Goal: Task Accomplishment & Management: Use online tool/utility

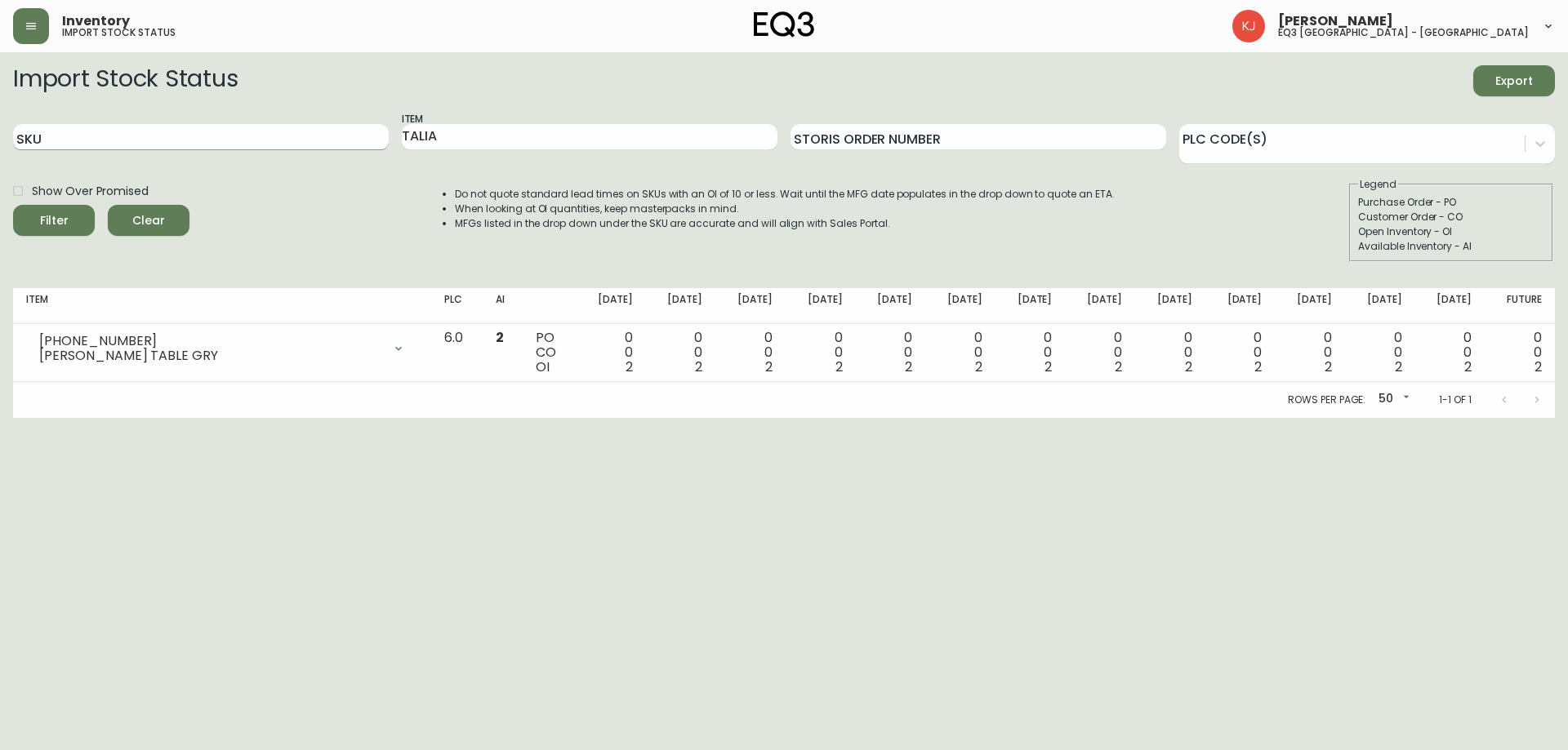
click at [196, 134] on input "SKU" at bounding box center [200, 137] width 376 height 26
click at [32, 28] on icon "button" at bounding box center [31, 26] width 13 height 13
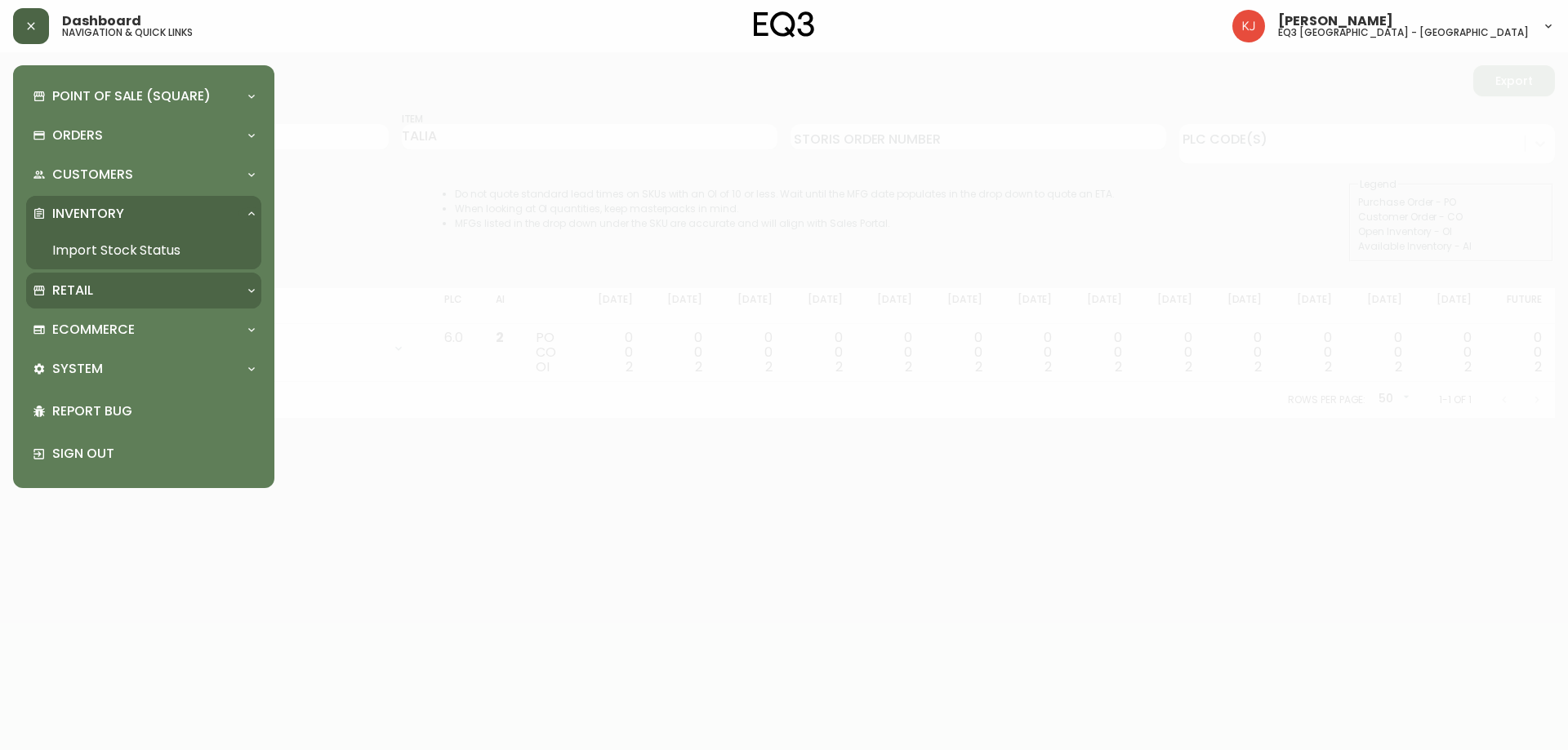
click at [116, 290] on div "Retail" at bounding box center [135, 290] width 205 height 18
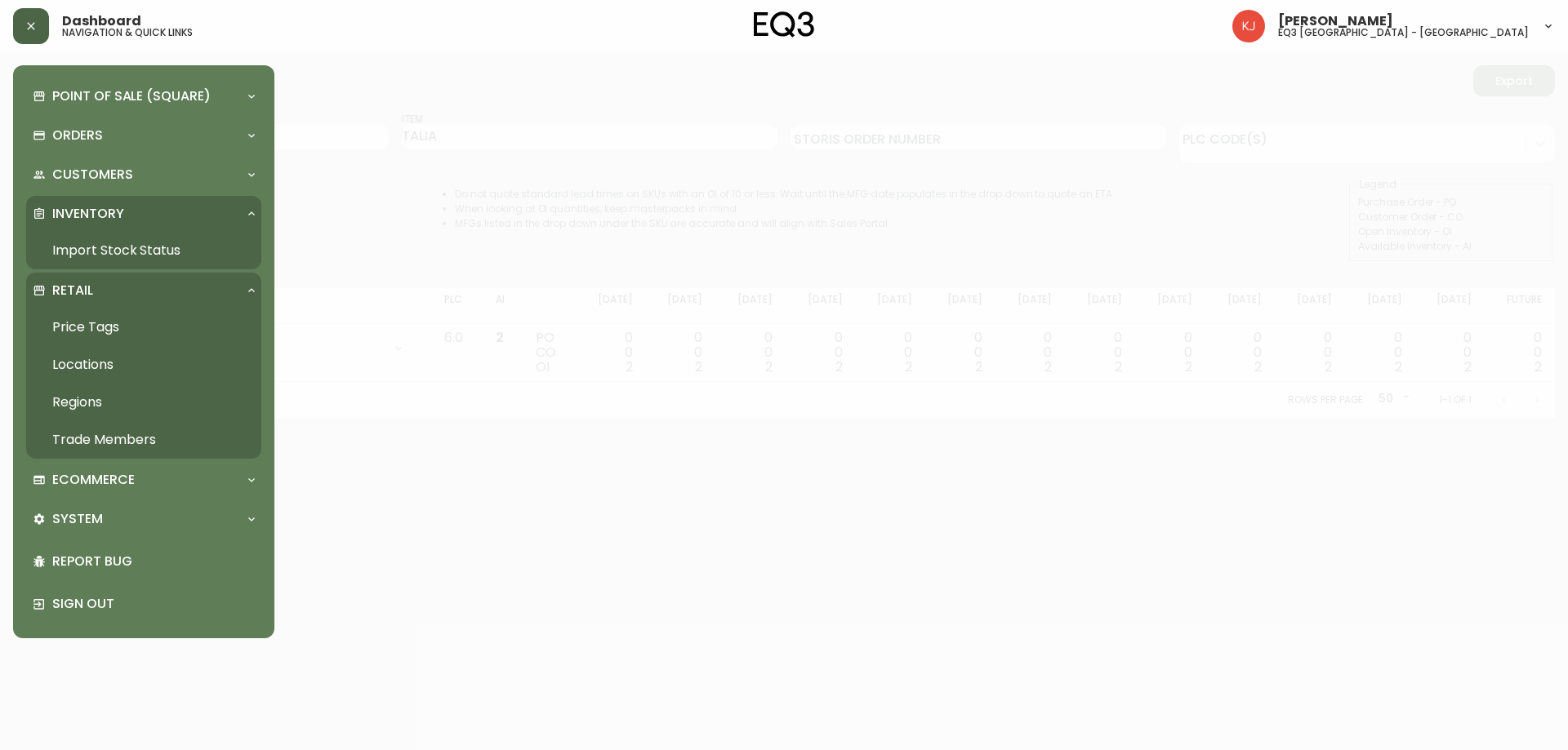
click at [93, 324] on link "Price Tags" at bounding box center [143, 328] width 235 height 38
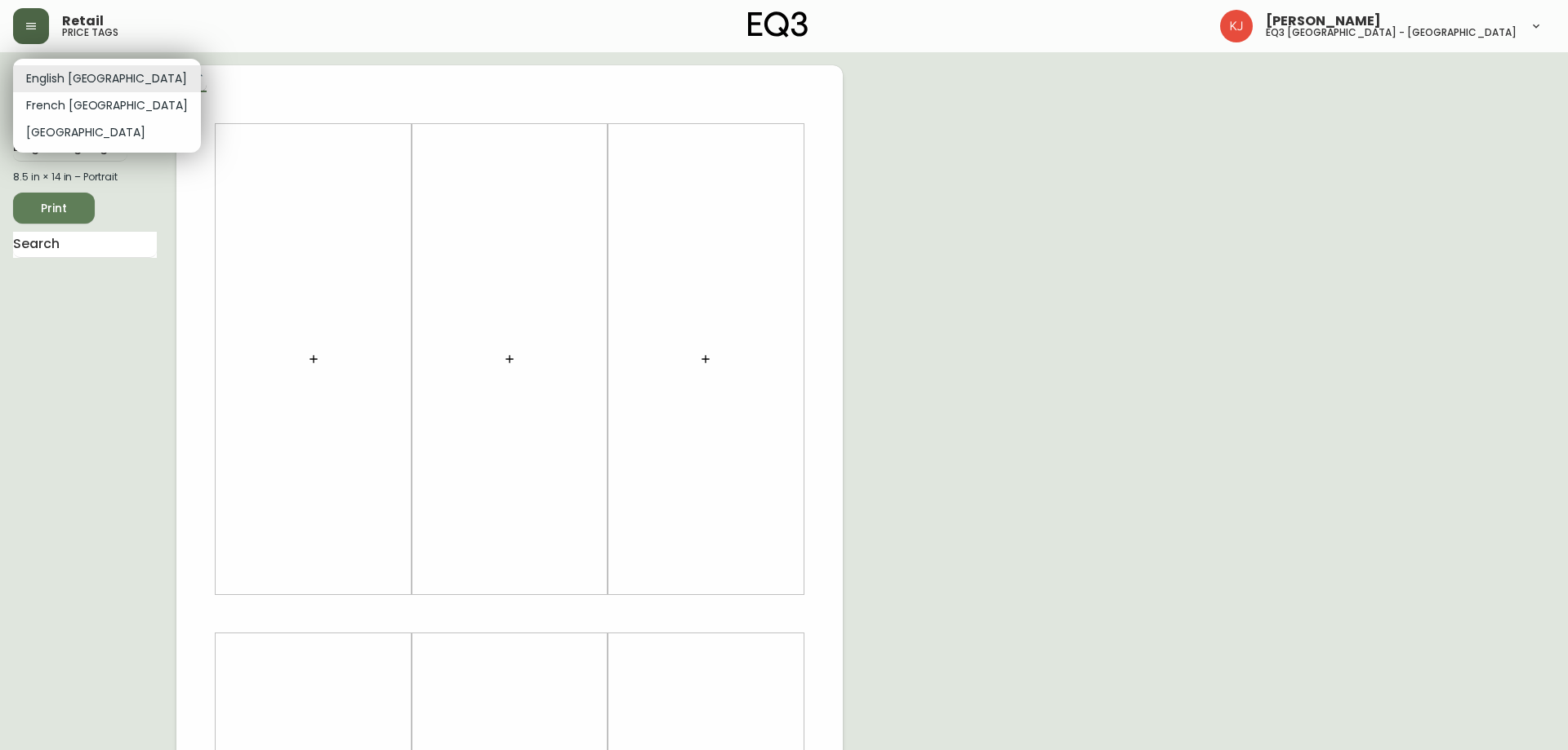
click at [64, 70] on body "Retail price tags [PERSON_NAME] eq3 [GEOGRAPHIC_DATA] - [GEOGRAPHIC_DATA] Engli…" at bounding box center [784, 581] width 1568 height 1162
click at [78, 95] on li "French [GEOGRAPHIC_DATA]" at bounding box center [107, 105] width 188 height 27
type input "fr_CA"
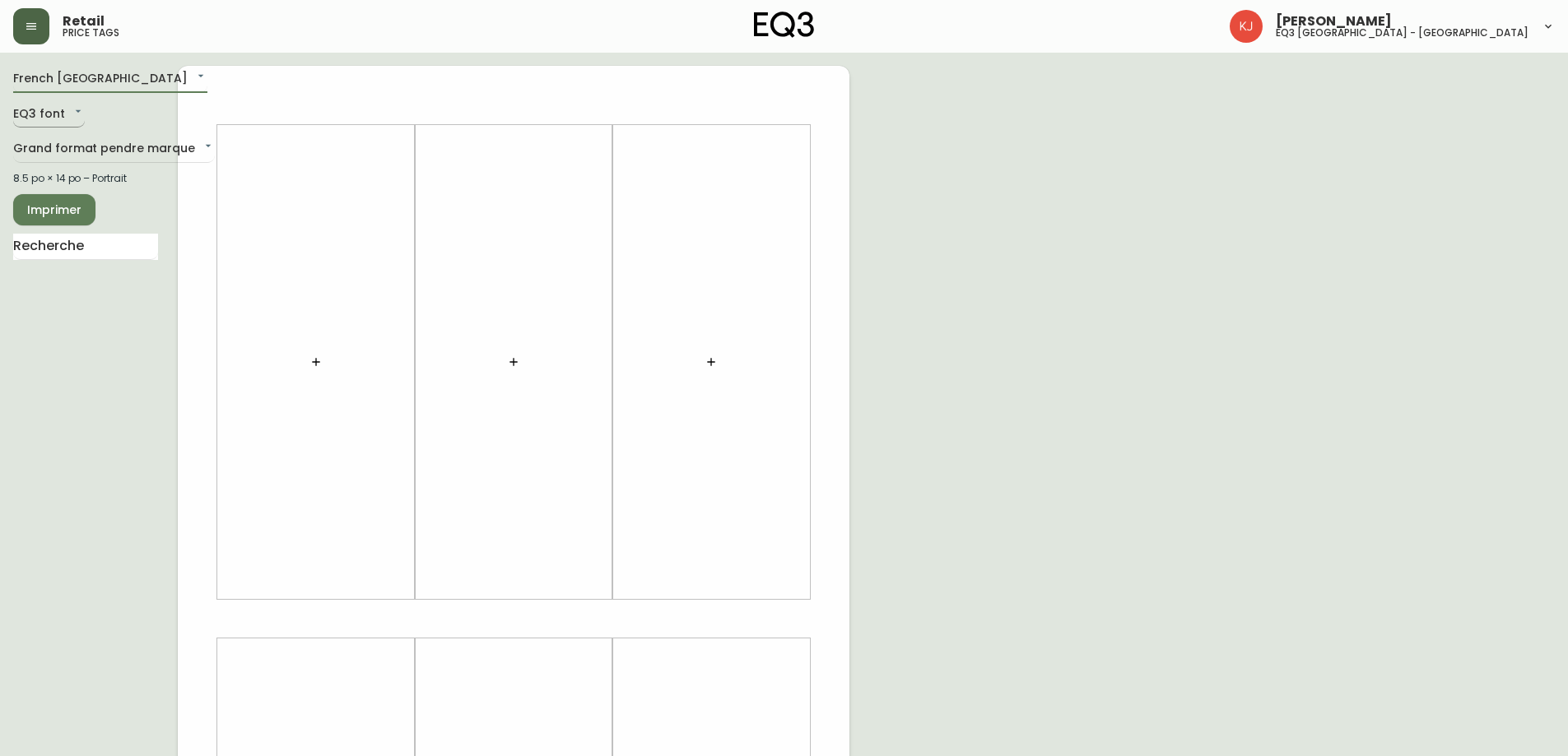
click at [69, 111] on body "Retail price tags [PERSON_NAME] eq3 [GEOGRAPHIC_DATA] - [GEOGRAPHIC_DATA] [GEOG…" at bounding box center [784, 586] width 1568 height 1172
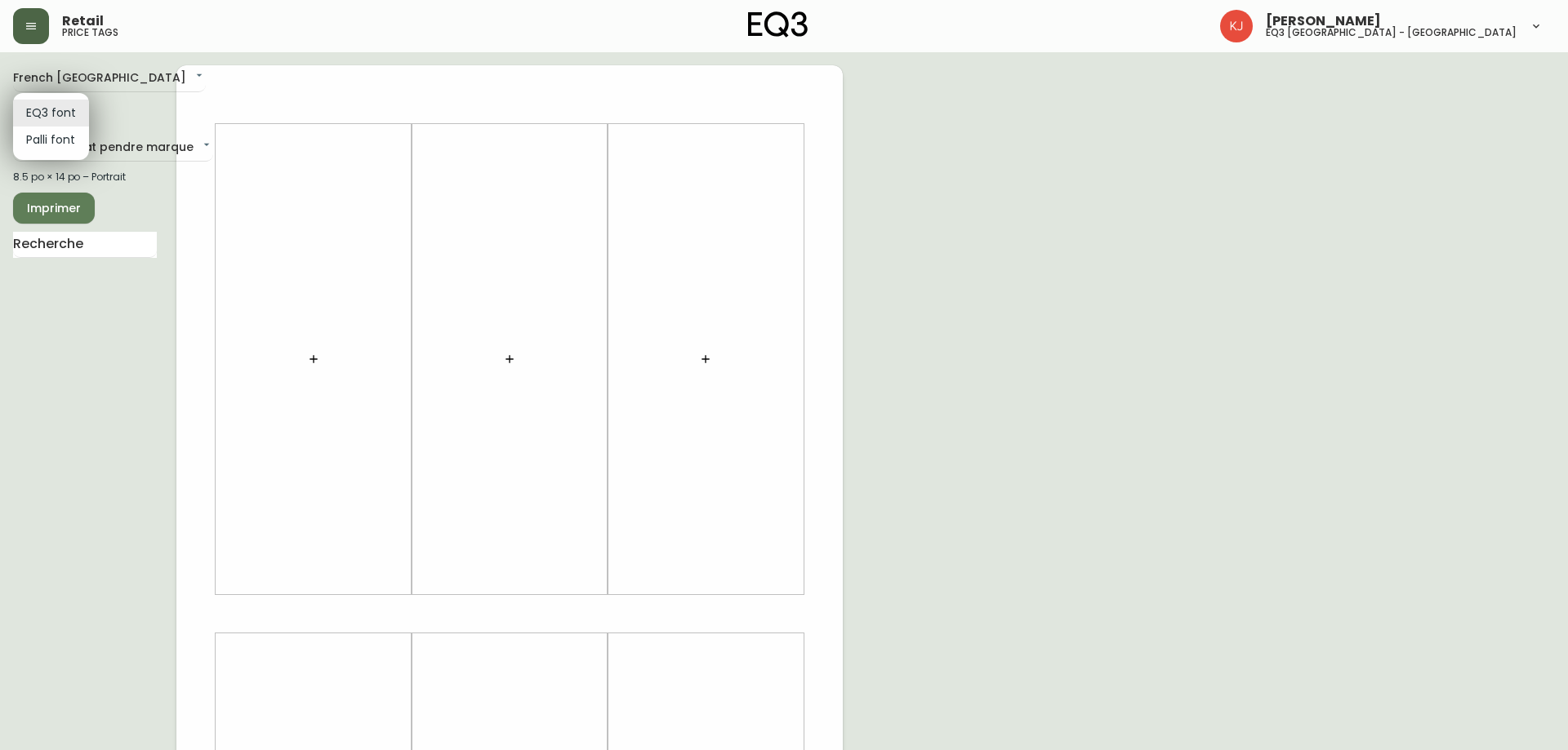
click at [107, 112] on div at bounding box center [784, 375] width 1568 height 750
click at [80, 140] on body "Retail price tags [PERSON_NAME] eq3 [GEOGRAPHIC_DATA] - [GEOGRAPHIC_DATA] [GEOG…" at bounding box center [784, 581] width 1568 height 1162
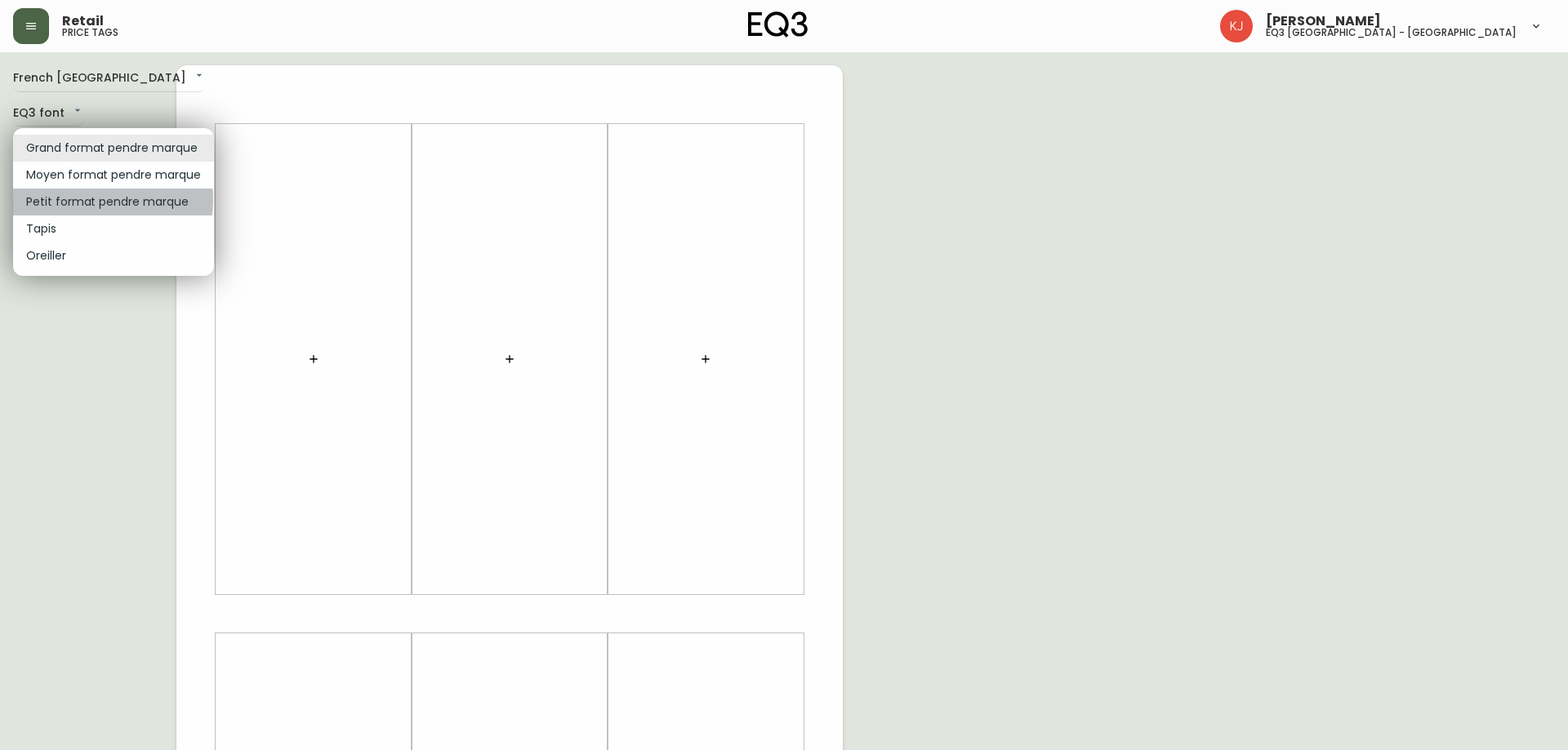
click at [71, 199] on li "Petit format pendre marque" at bounding box center [114, 201] width 201 height 27
type input "small"
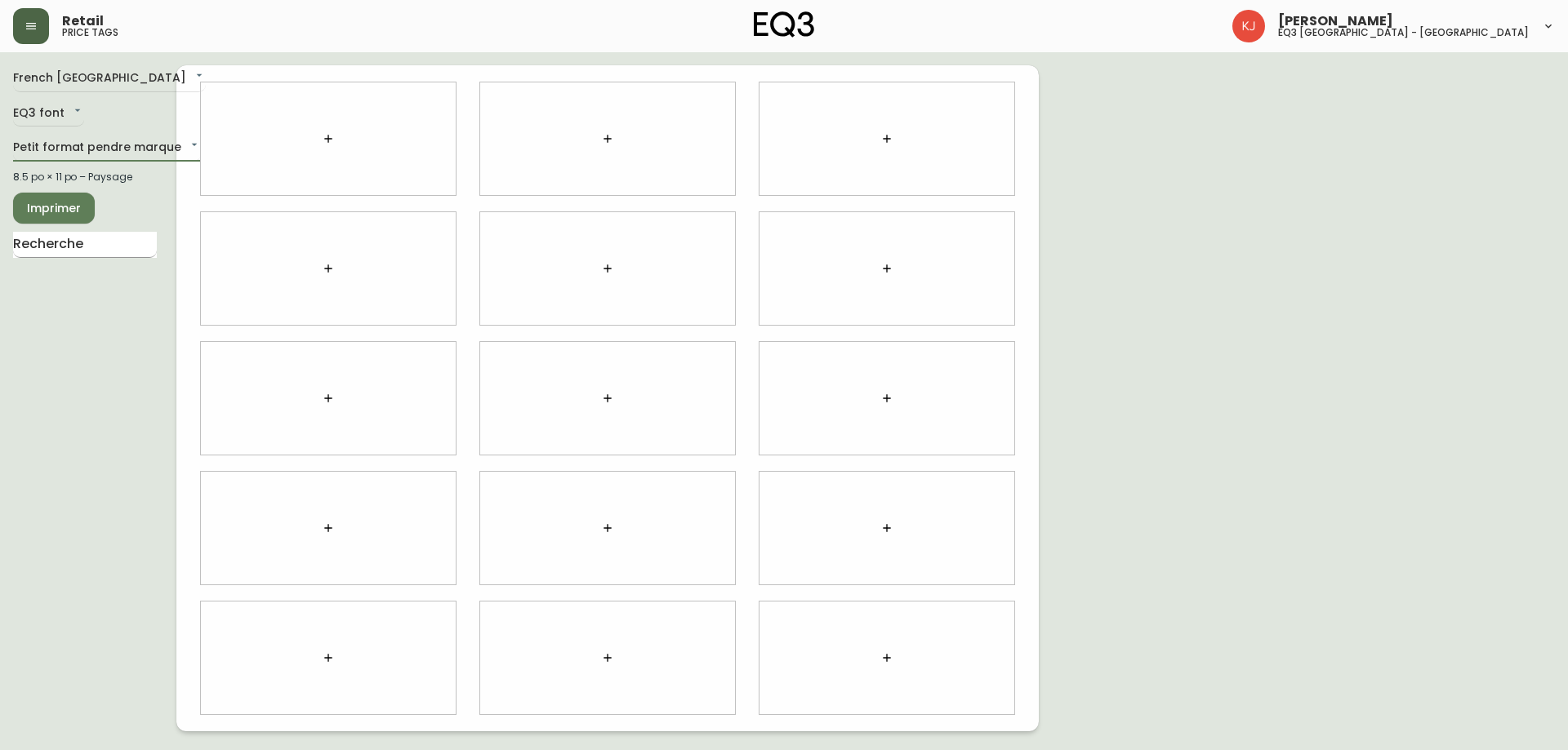
click at [65, 243] on input "text" at bounding box center [85, 245] width 144 height 26
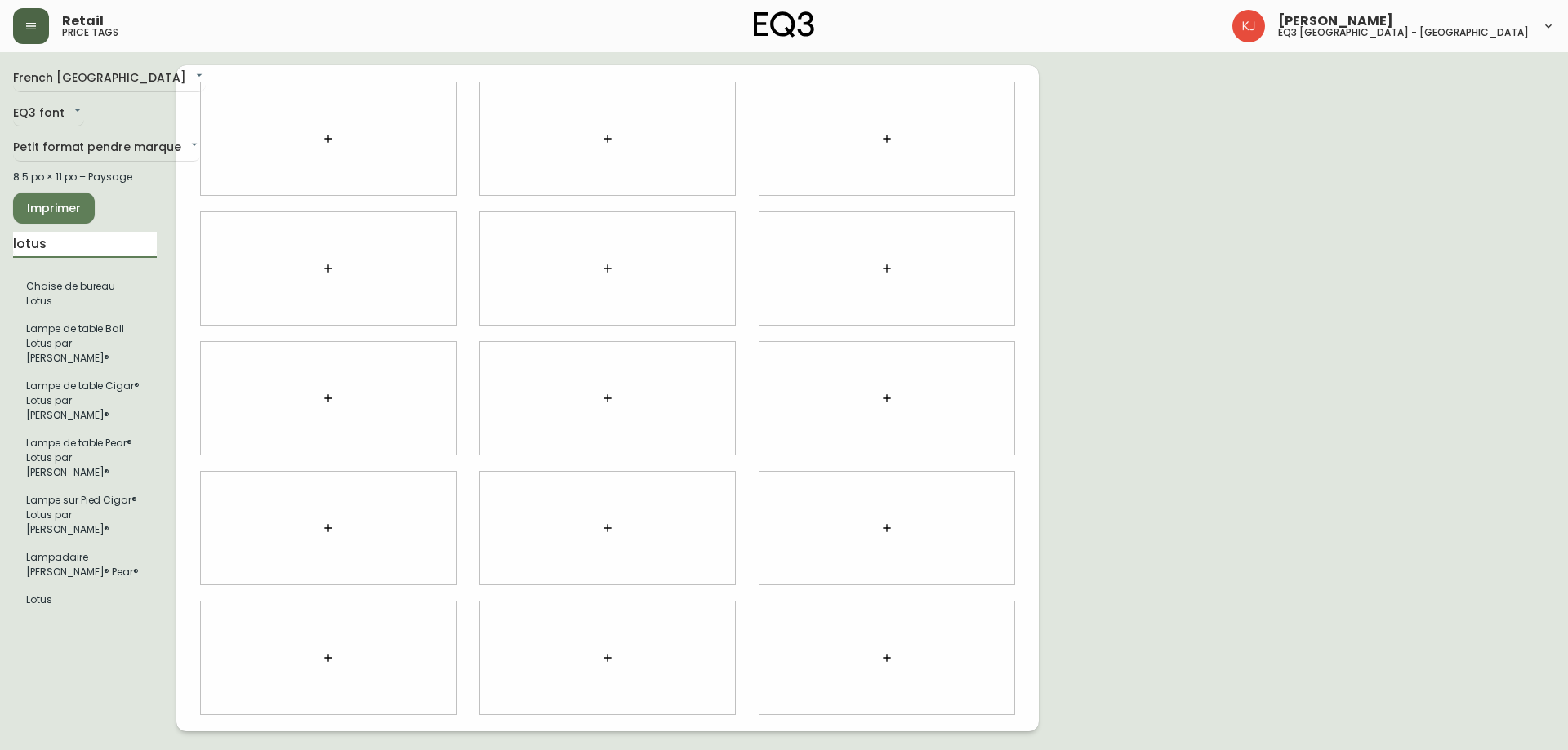
type input "lotus"
click at [57, 487] on li "Lampe sur Pied Cigar® Lotus par [PERSON_NAME]®" at bounding box center [85, 515] width 144 height 57
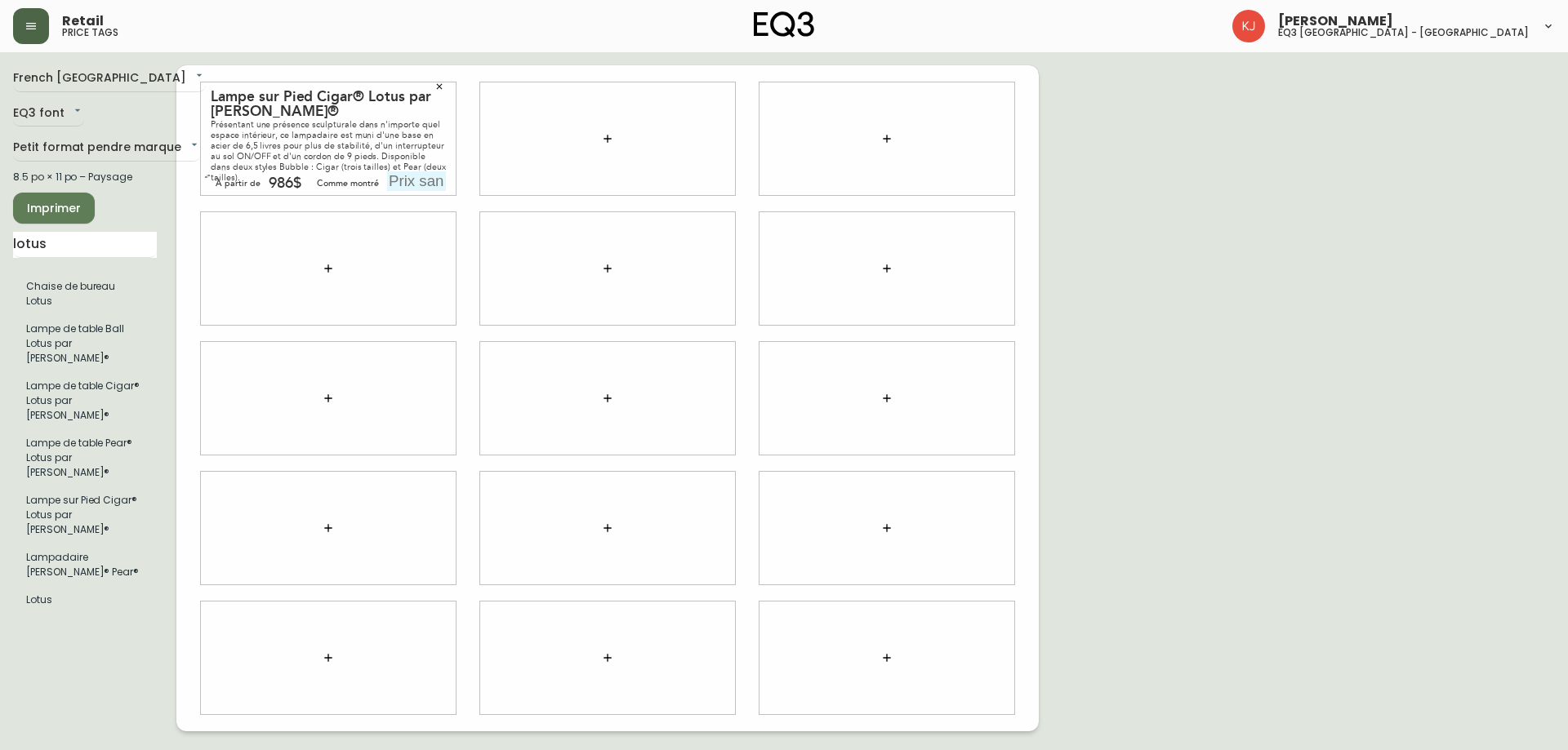
click at [422, 178] on input "text" at bounding box center [417, 182] width 59 height 20
type input "1200$"
click at [1229, 215] on div "French Canada fr_CA EQ3 font EQ3 Petit format pendre marque small 8.5 po × 11 p…" at bounding box center [784, 398] width 1542 height 666
click at [88, 201] on button "Imprimer" at bounding box center [53, 207] width 82 height 31
click at [1159, 331] on div "French Canada fr_CA EQ3 font EQ3 Petit format pendre marque small 8.5 po × 11 p…" at bounding box center [784, 398] width 1542 height 666
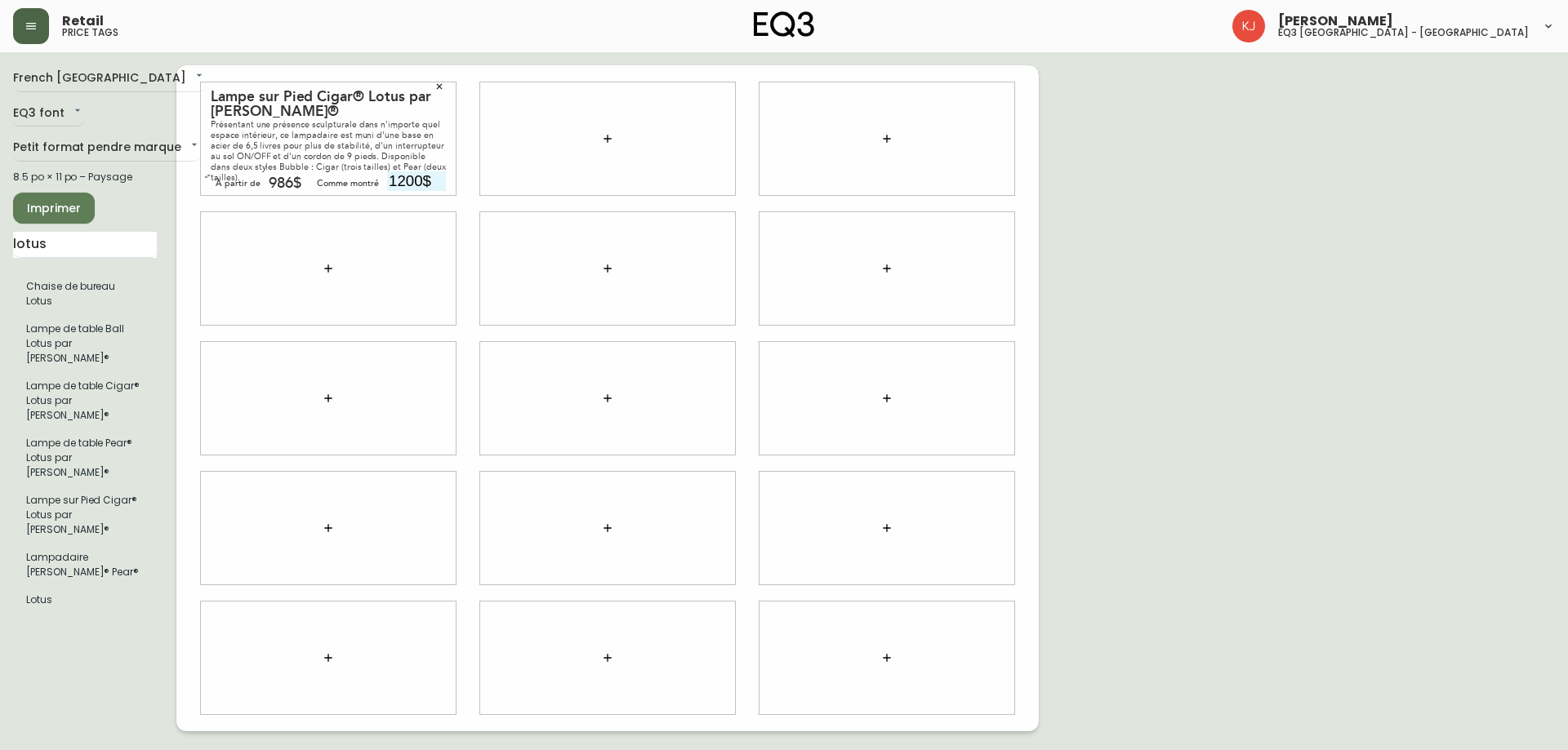
click at [46, 208] on span "Imprimer" at bounding box center [53, 208] width 55 height 21
click at [28, 211] on span "Imprimer" at bounding box center [53, 208] width 55 height 21
click at [58, 209] on span "Imprimer" at bounding box center [53, 208] width 55 height 21
click at [438, 88] on icon "button" at bounding box center [440, 87] width 6 height 6
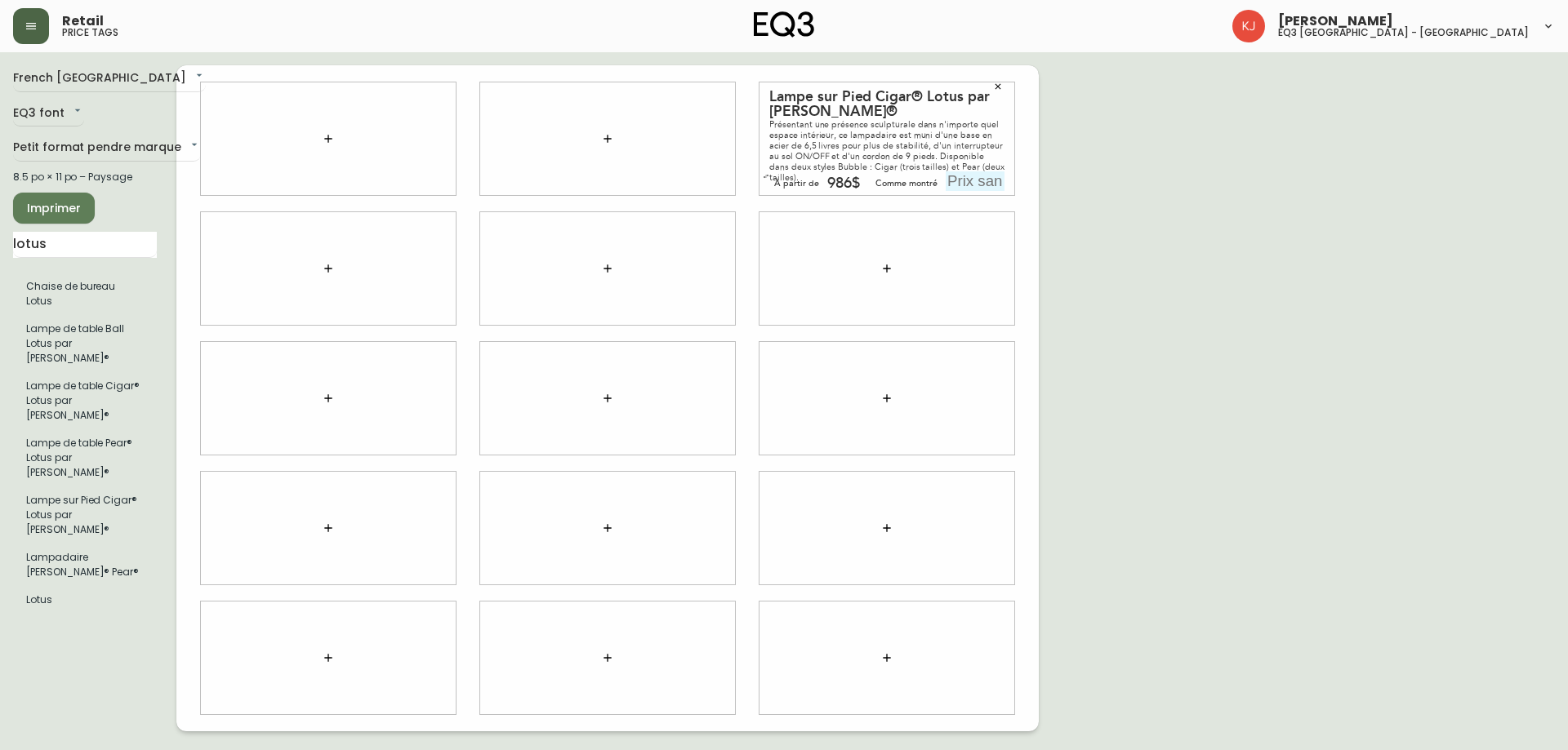
click at [974, 188] on input "text" at bounding box center [976, 182] width 59 height 20
type input "1200$"
click at [833, 182] on div "986$" at bounding box center [843, 184] width 33 height 15
click at [856, 183] on div "986$" at bounding box center [843, 184] width 33 height 15
click at [849, 184] on div "986$" at bounding box center [843, 184] width 33 height 15
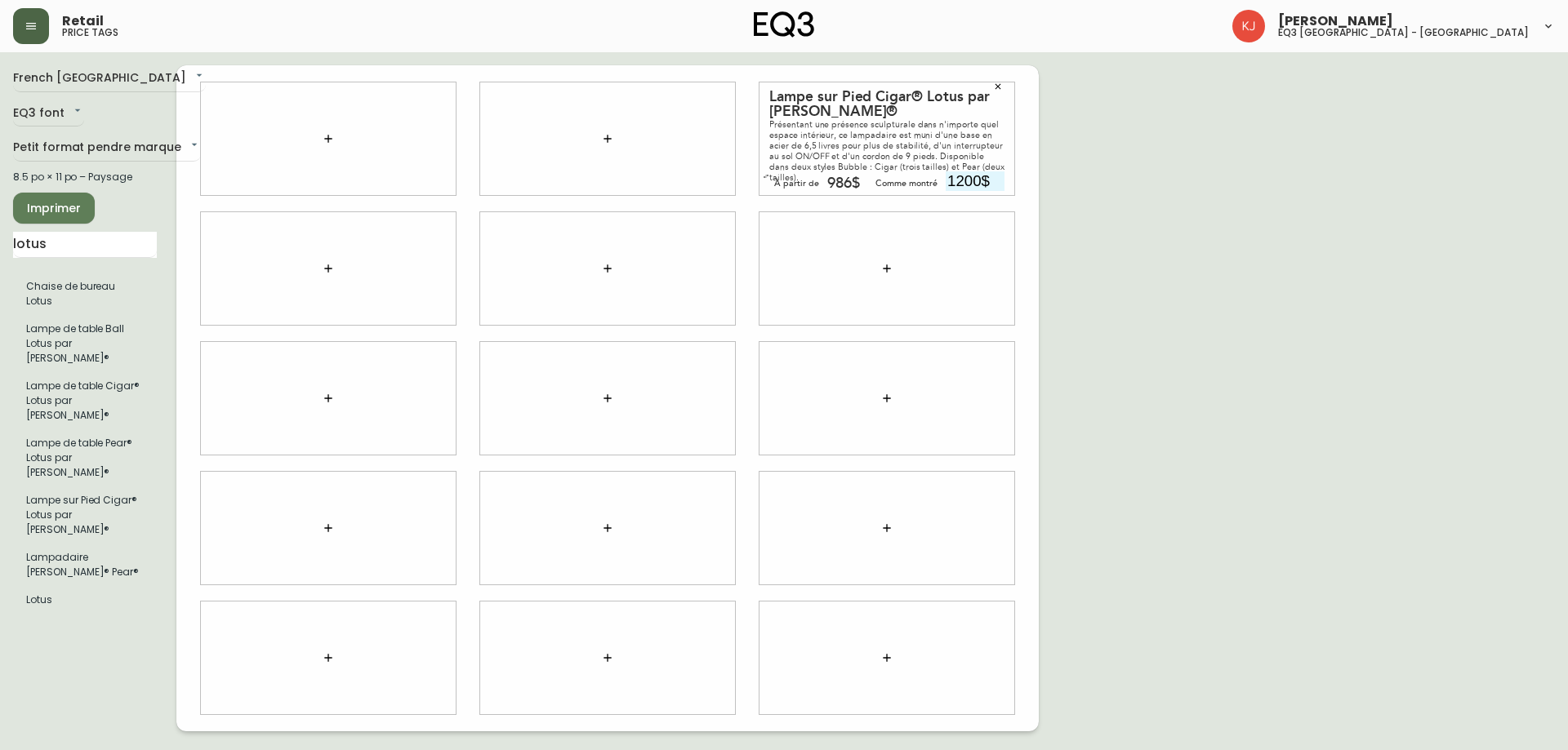
click at [1177, 175] on div "French Canada fr_CA EQ3 font EQ3 Petit format pendre marque small 8.5 po × 11 p…" at bounding box center [784, 398] width 1542 height 666
click at [44, 200] on span "Imprimer" at bounding box center [53, 208] width 55 height 21
